Goal: Transaction & Acquisition: Purchase product/service

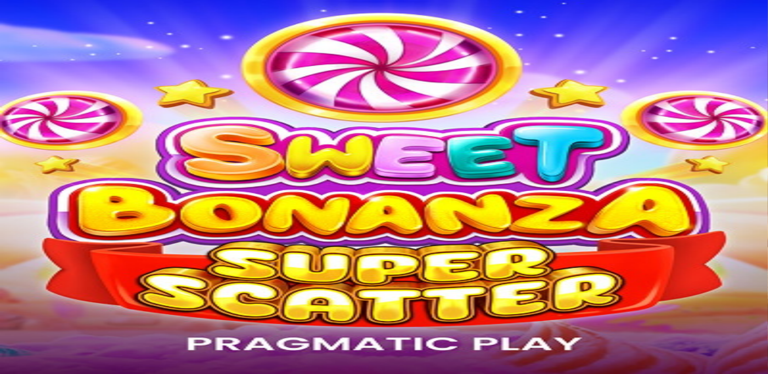
click at [70, 310] on span "Live Kasino" at bounding box center [47, 314] width 43 height 9
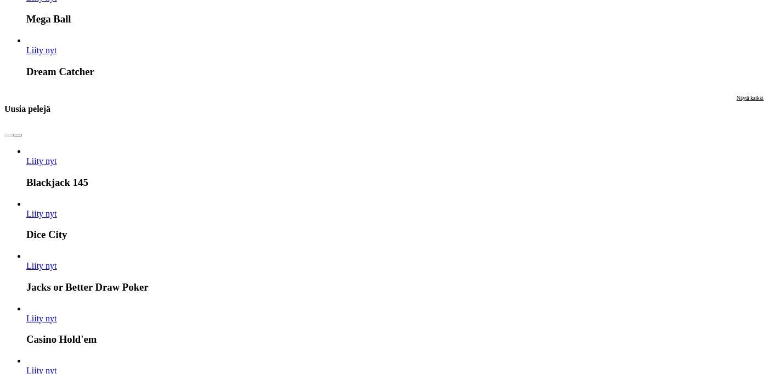
scroll to position [996, 0]
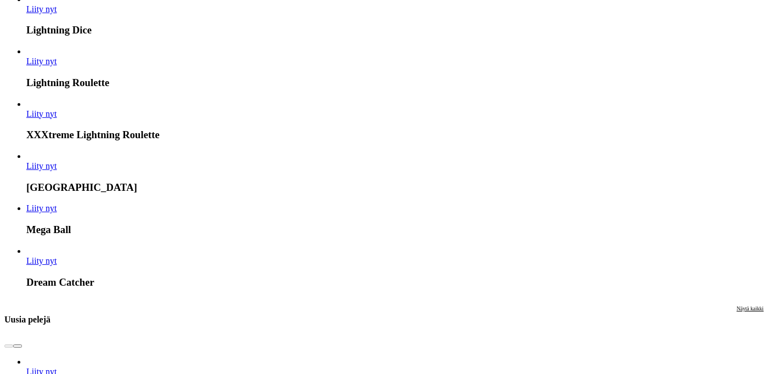
scroll to position [779, 0]
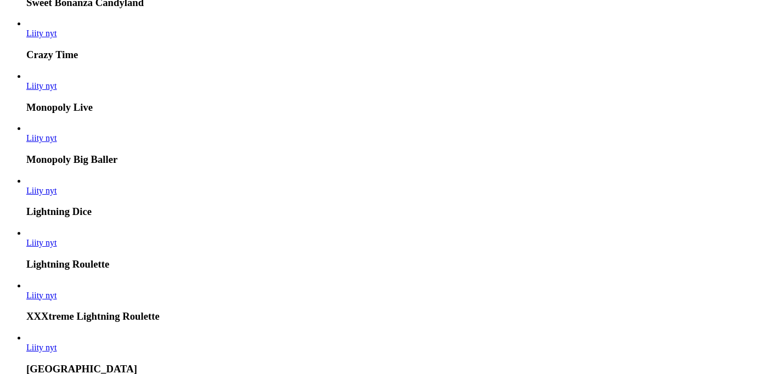
scroll to position [615, 0]
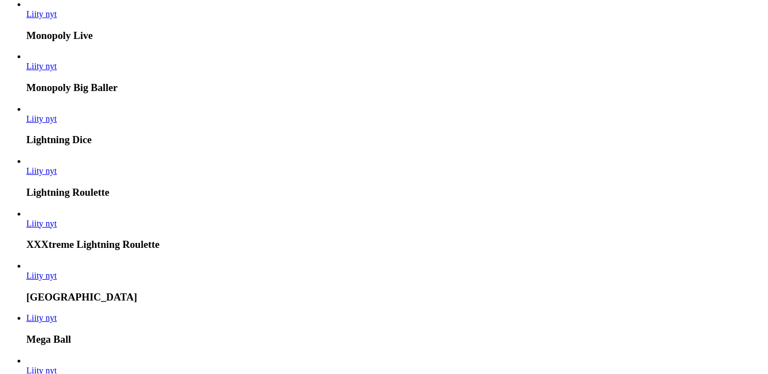
scroll to position [666, 0]
